Goal: Task Accomplishment & Management: Complete application form

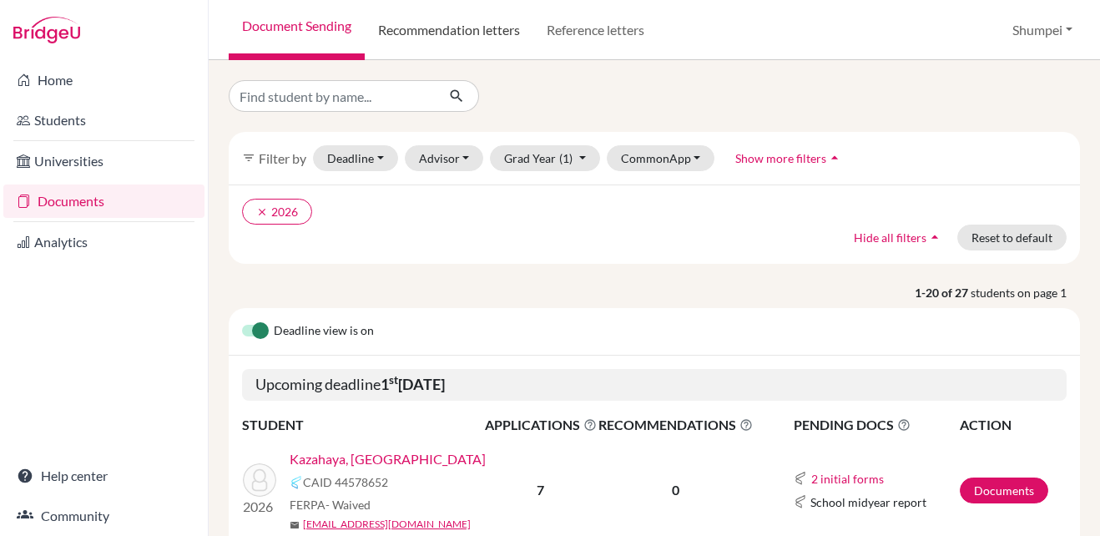
drag, startPoint x: 0, startPoint y: 0, endPoint x: 446, endPoint y: 31, distance: 446.8
click at [446, 31] on link "Recommendation letters" at bounding box center [449, 30] width 169 height 60
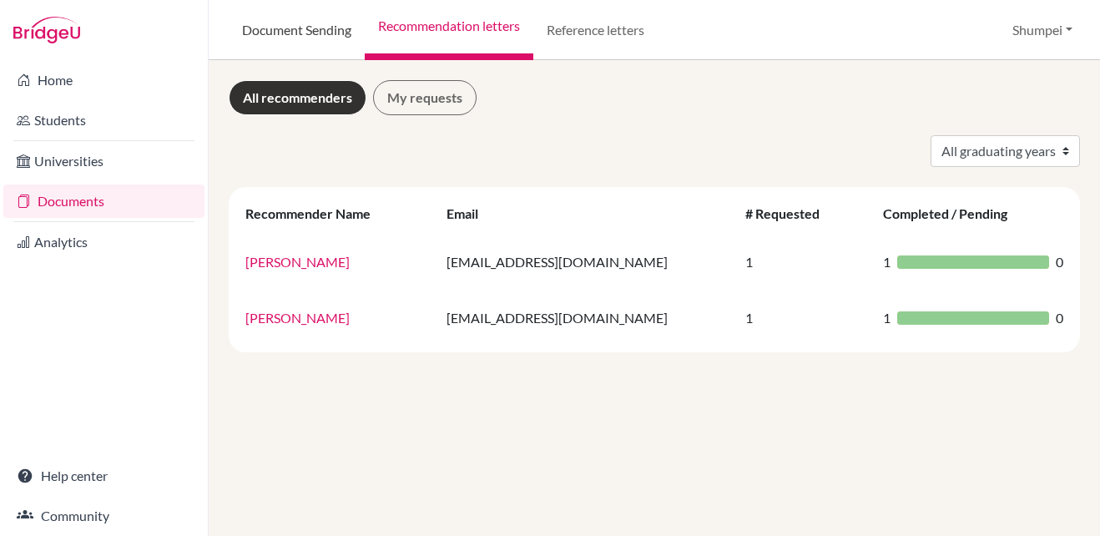
click at [336, 38] on link "Document Sending" at bounding box center [297, 30] width 136 height 60
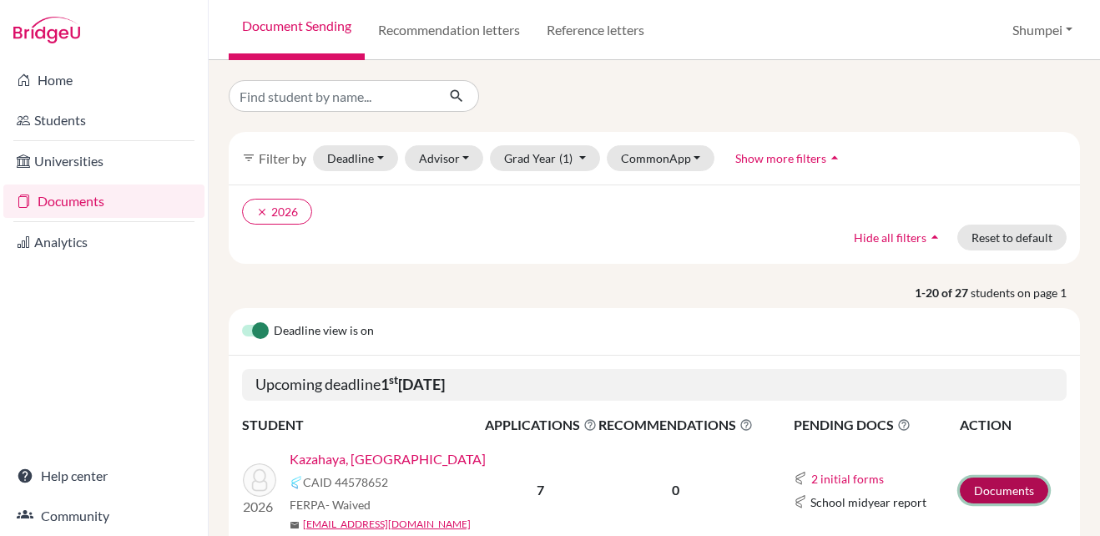
click at [1004, 489] on link "Documents" at bounding box center [1004, 490] width 88 height 26
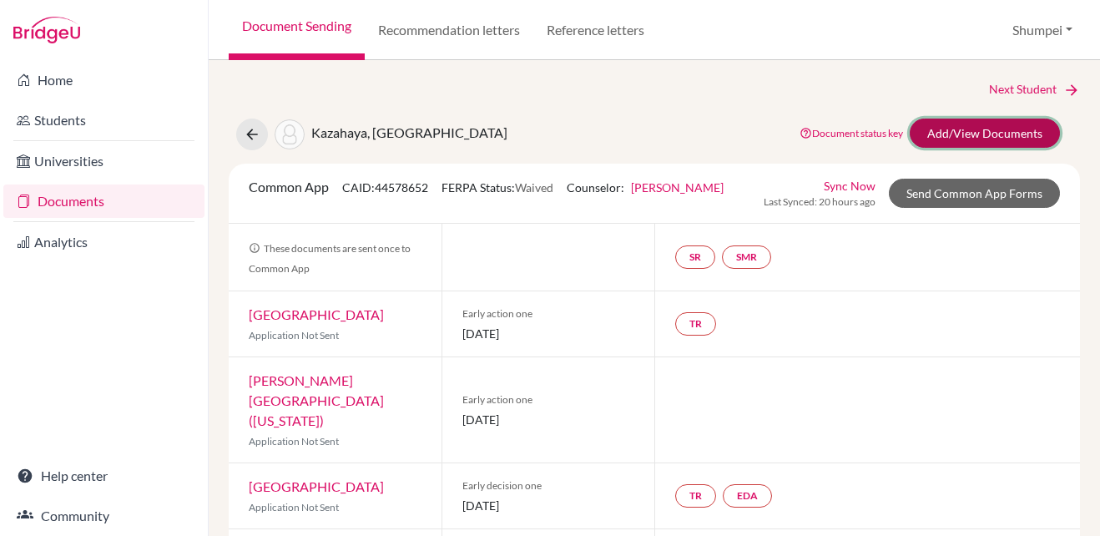
click at [989, 140] on link "Add/View Documents" at bounding box center [985, 133] width 150 height 29
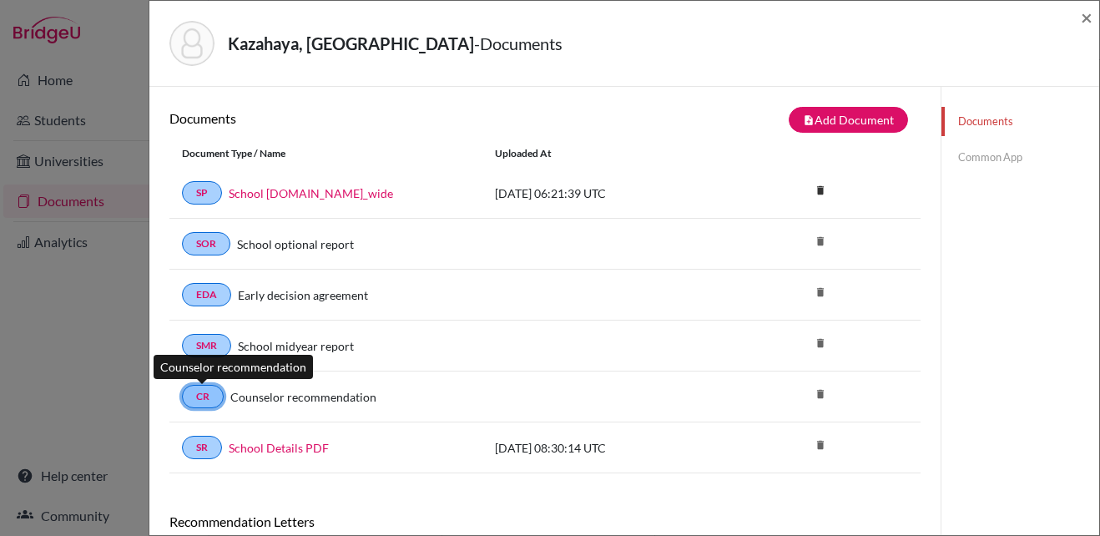
click at [211, 392] on link "CR" at bounding box center [203, 396] width 42 height 23
click at [215, 403] on link "CR" at bounding box center [203, 396] width 42 height 23
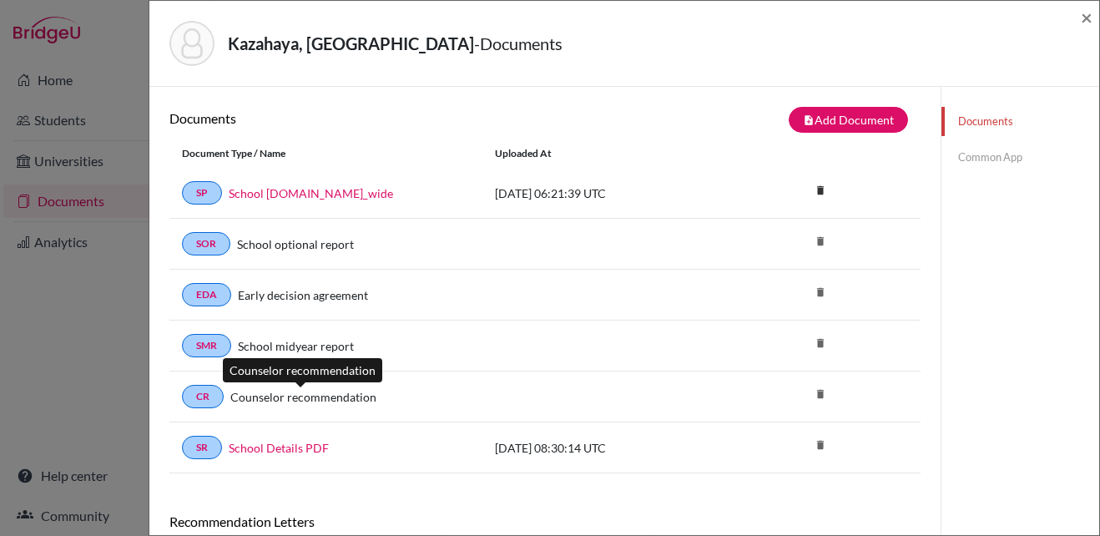
click at [279, 398] on link "Counselor recommendation" at bounding box center [303, 397] width 146 height 18
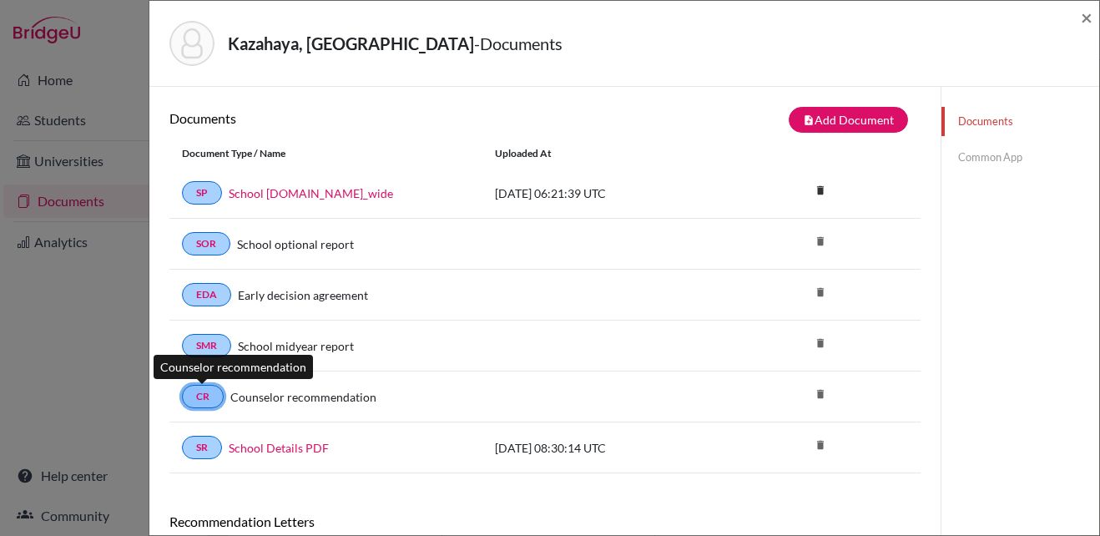
click at [212, 398] on link "CR" at bounding box center [203, 396] width 42 height 23
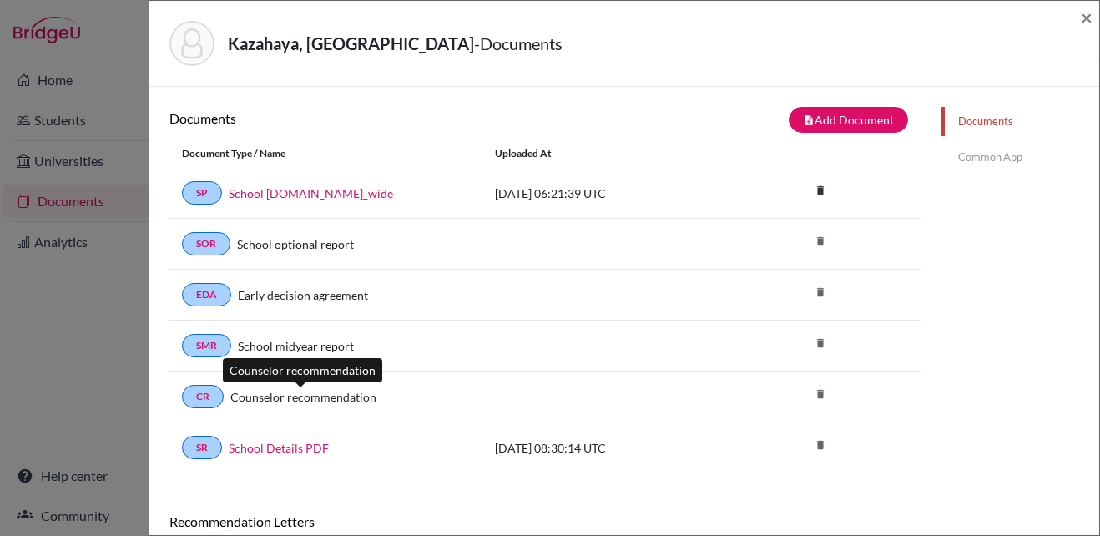
click at [249, 397] on link "Counselor recommendation" at bounding box center [303, 397] width 146 height 18
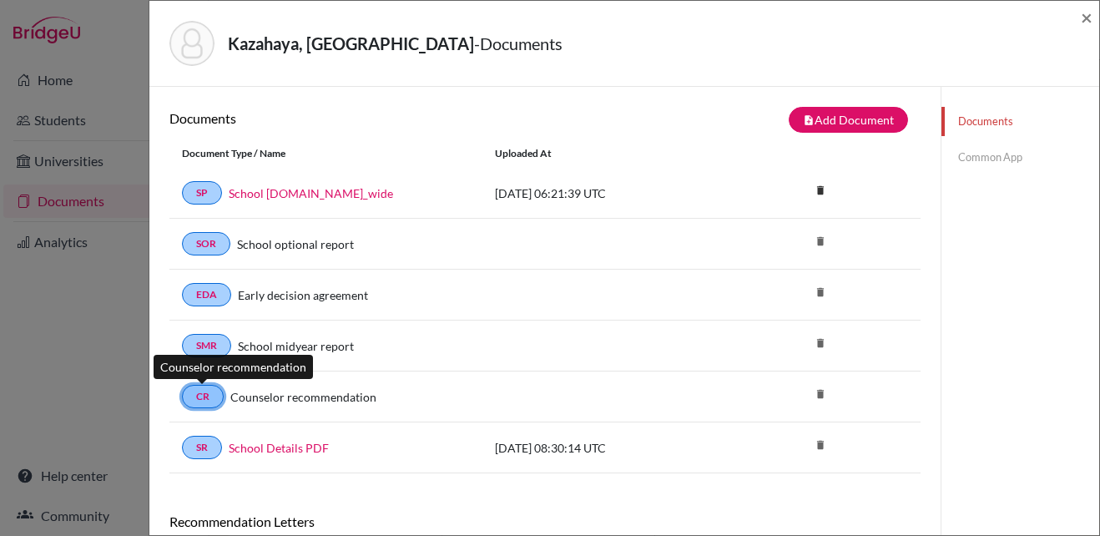
click at [205, 399] on link "CR" at bounding box center [203, 396] width 42 height 23
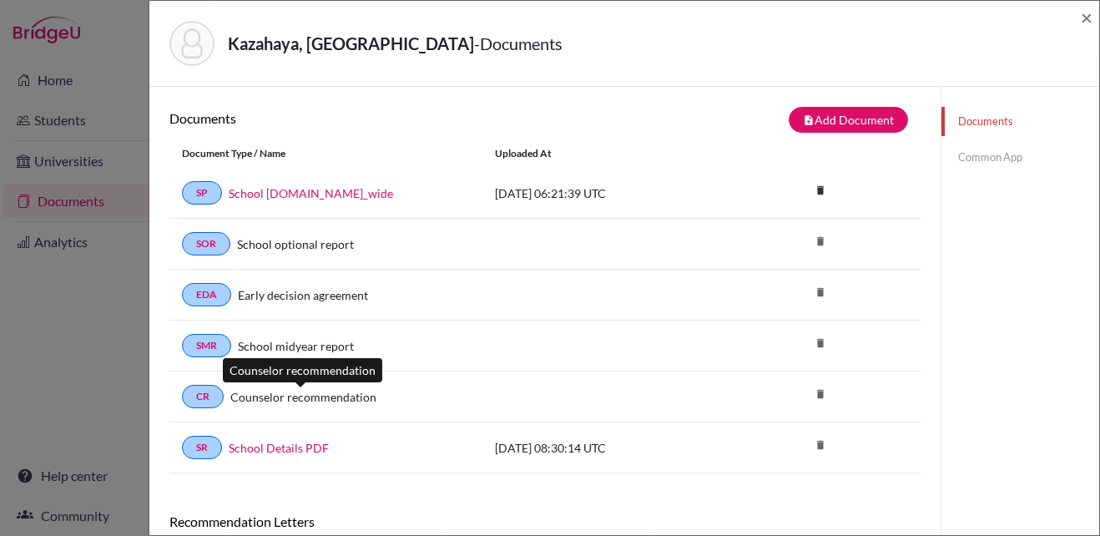
click at [333, 397] on link "Counselor recommendation" at bounding box center [303, 397] width 146 height 18
click at [1003, 159] on link "Common App" at bounding box center [1021, 157] width 158 height 29
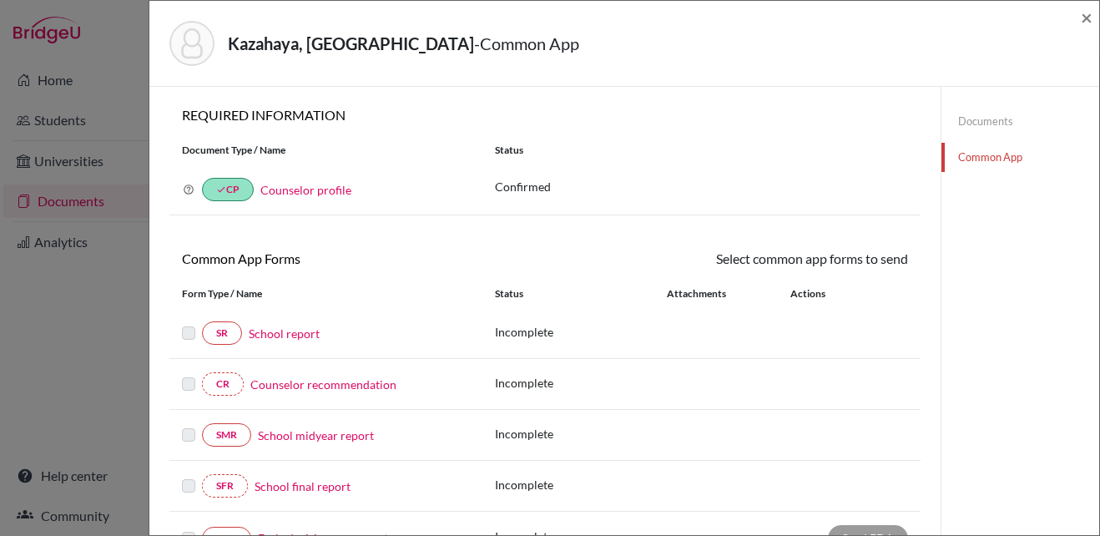
scroll to position [83, 0]
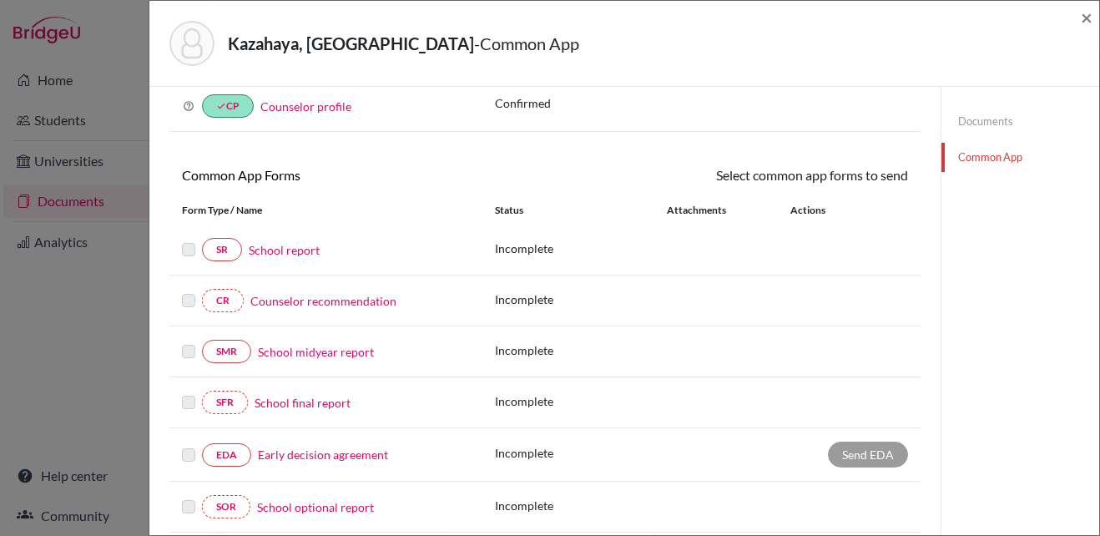
click at [316, 293] on link "Counselor recommendation" at bounding box center [323, 301] width 146 height 18
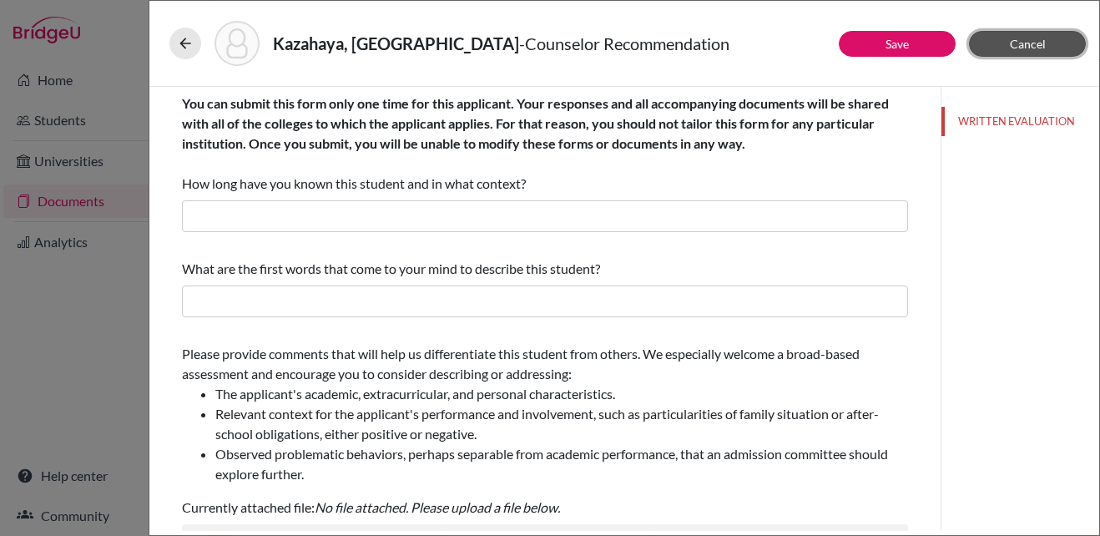
click at [1020, 43] on span "Cancel" at bounding box center [1028, 44] width 36 height 14
